Goal: Task Accomplishment & Management: Manage account settings

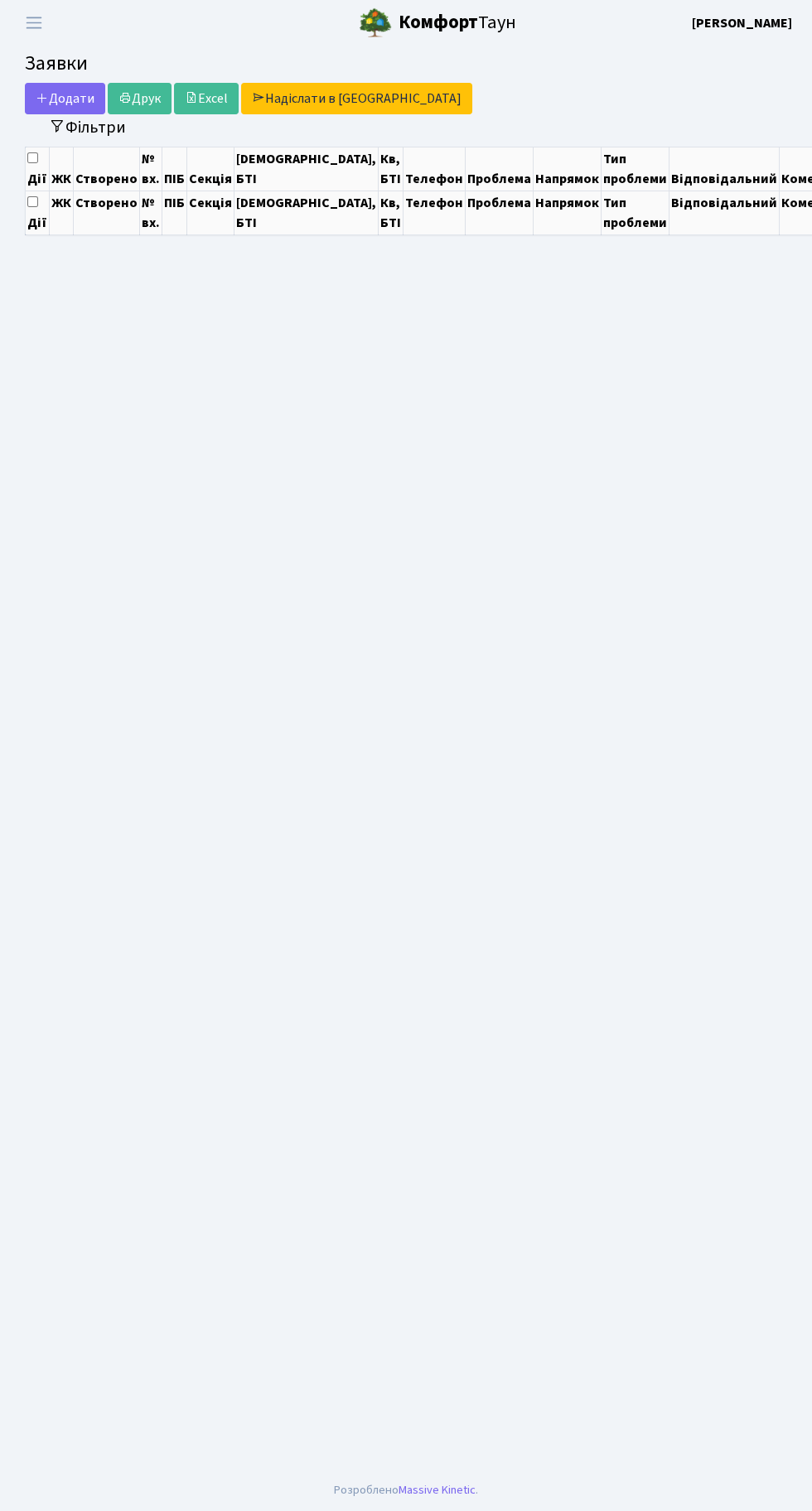
select select "25"
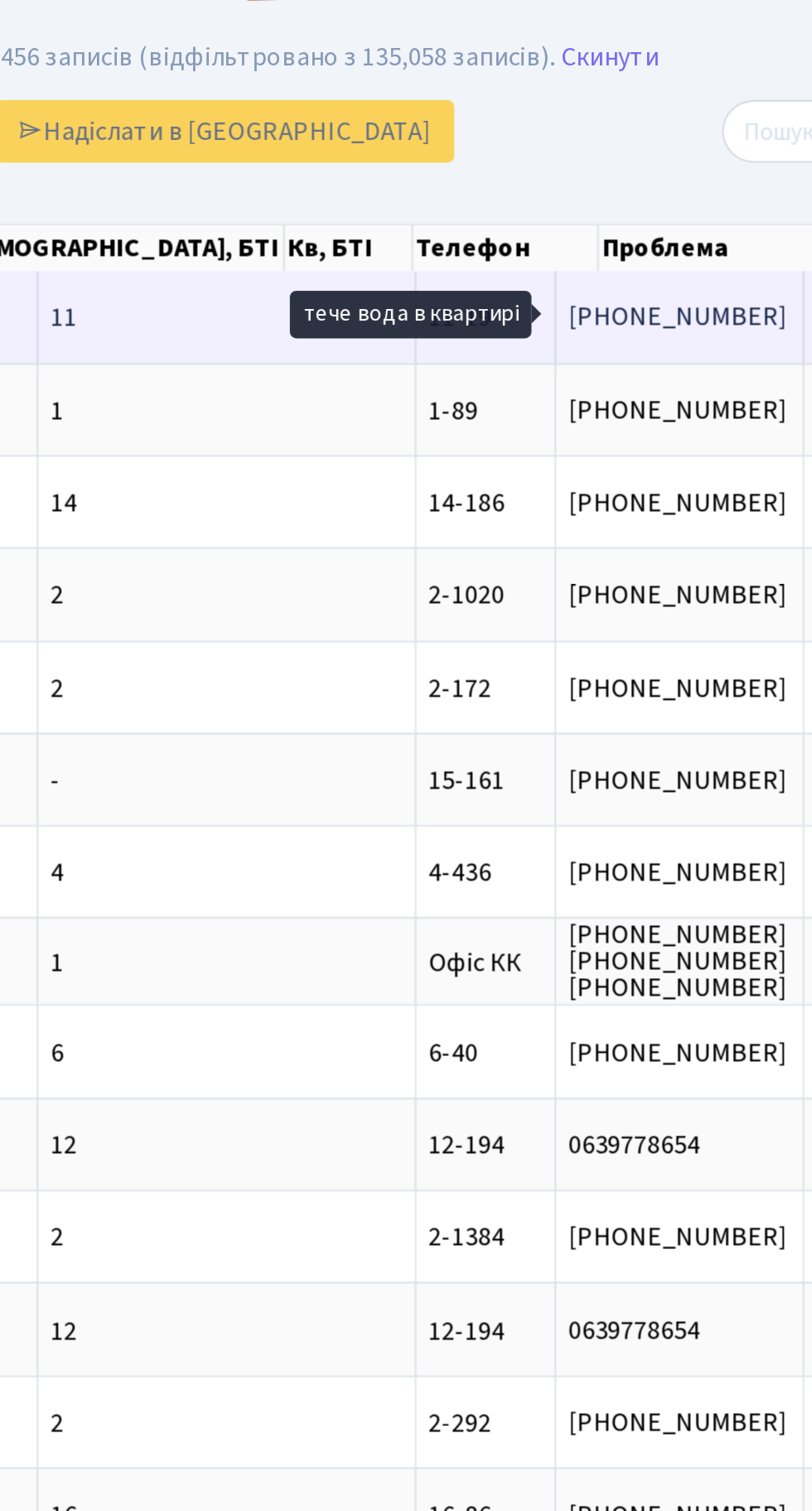
scroll to position [0, 191]
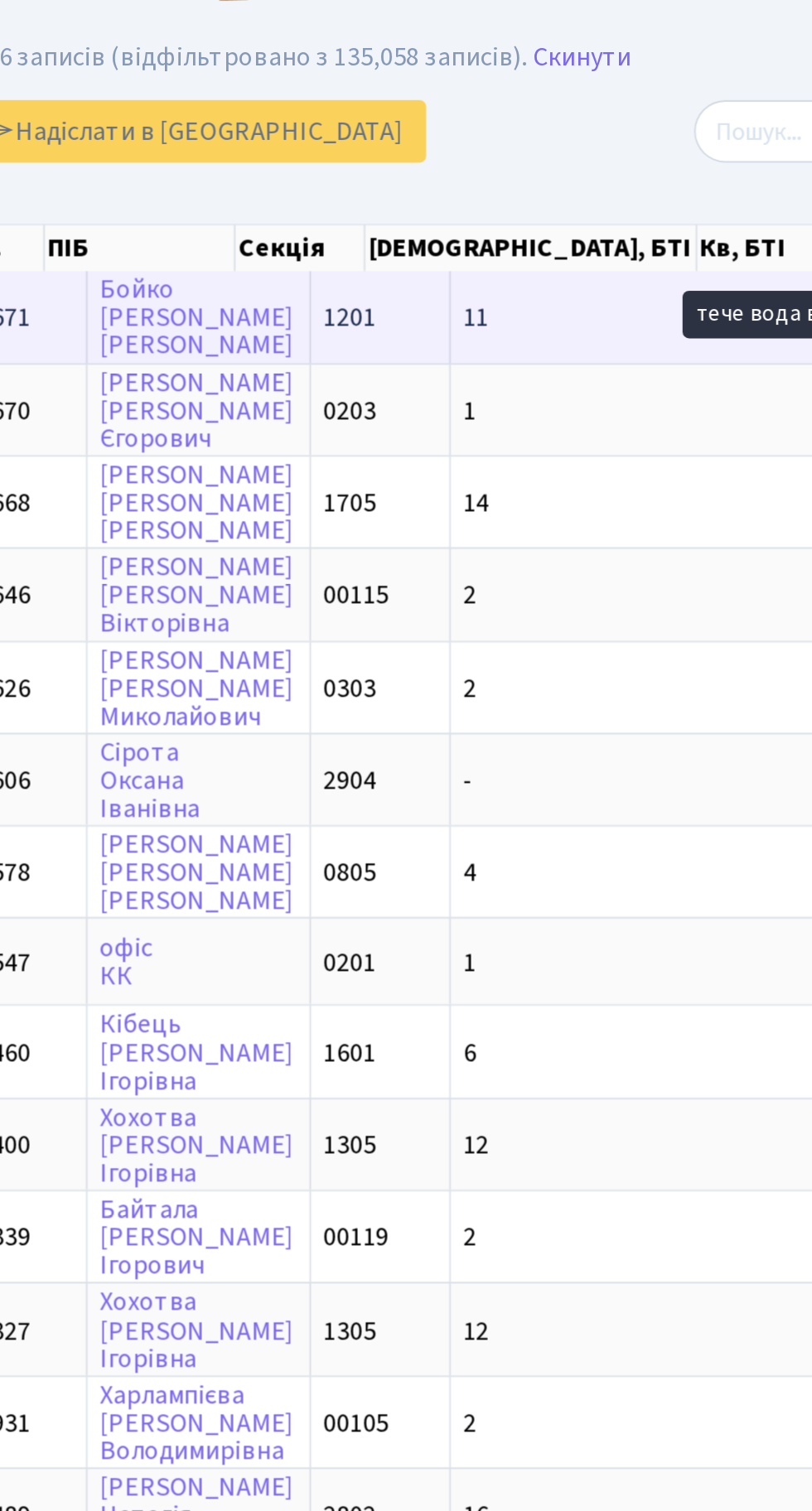
click at [533, 191] on td "11" at bounding box center [580, 196] width 191 height 45
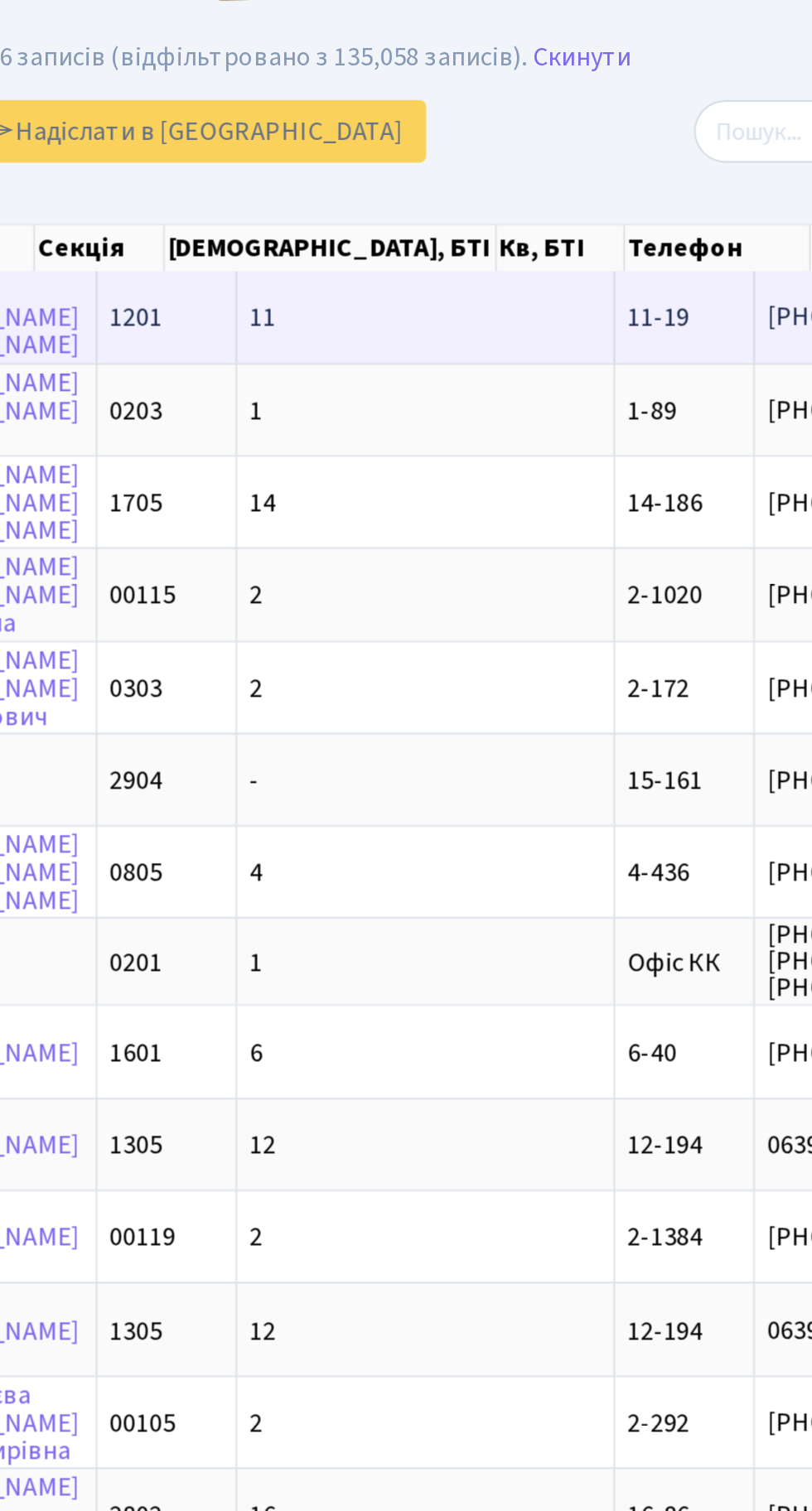
scroll to position [0, 108]
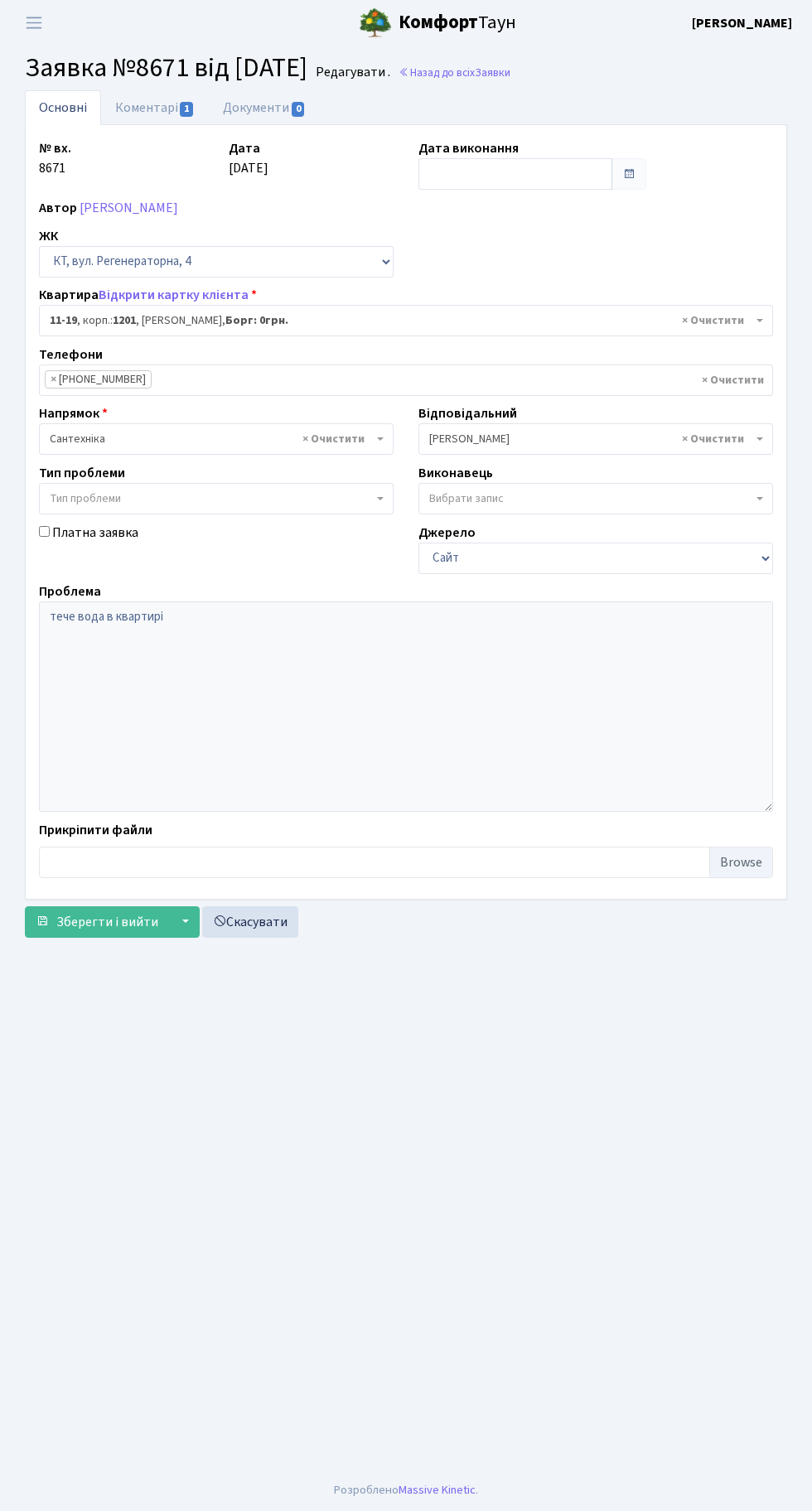
select select "7011"
